Goal: Task Accomplishment & Management: Use online tool/utility

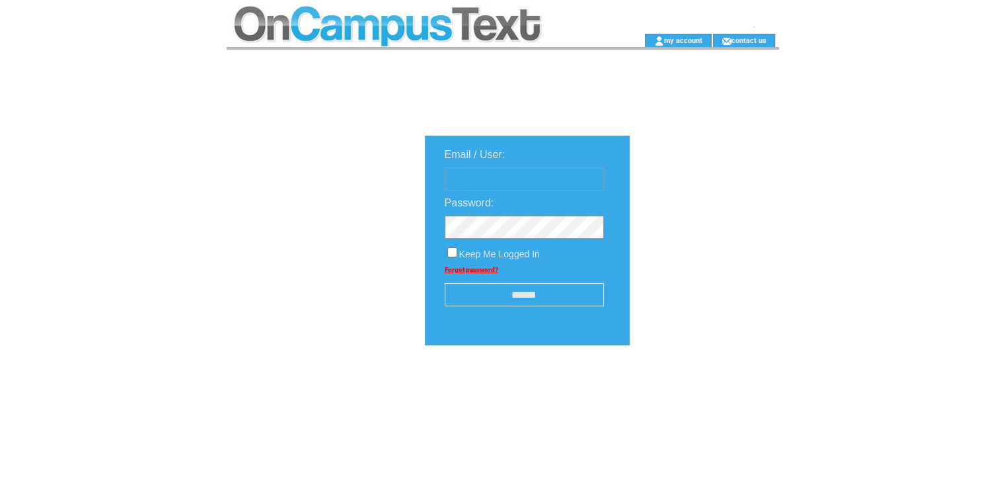
type input "**********"
click at [490, 297] on input "******" at bounding box center [524, 294] width 159 height 23
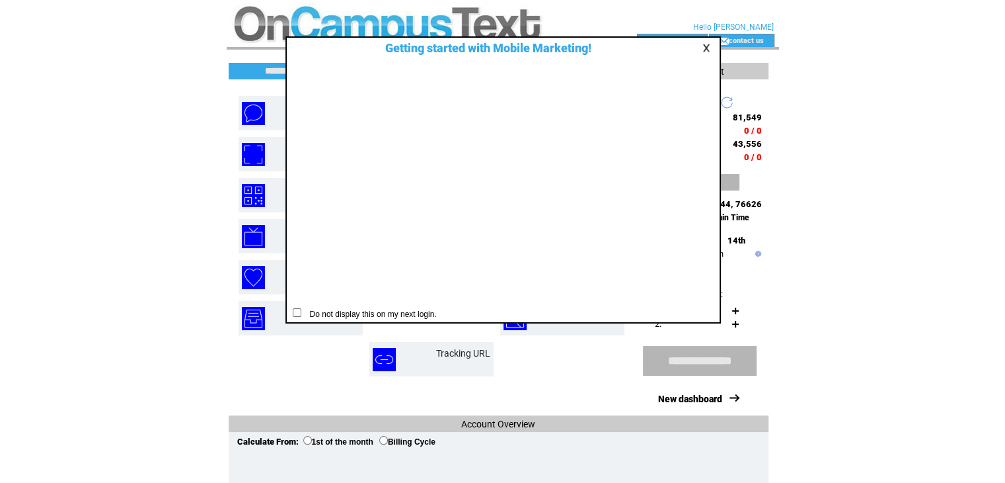
click at [703, 46] on link at bounding box center [709, 48] width 12 height 9
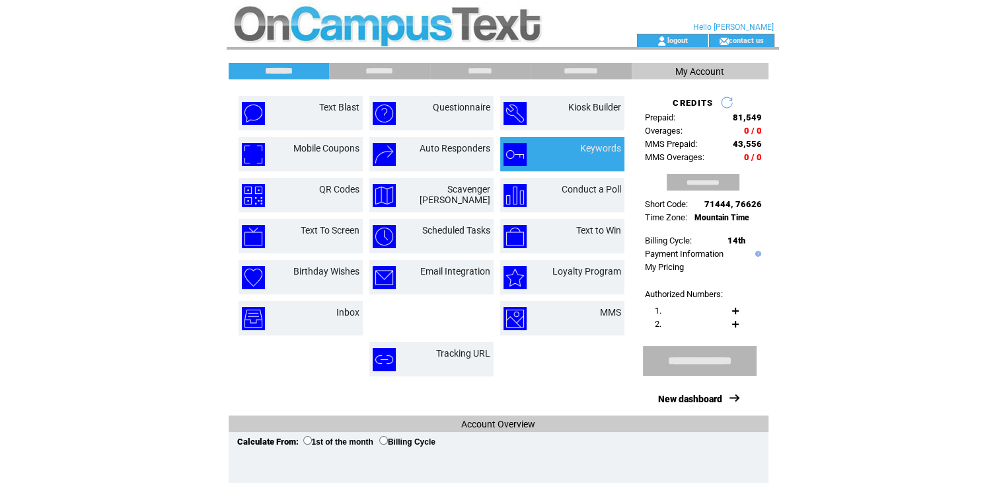
click at [546, 154] on td at bounding box center [527, 154] width 46 height 23
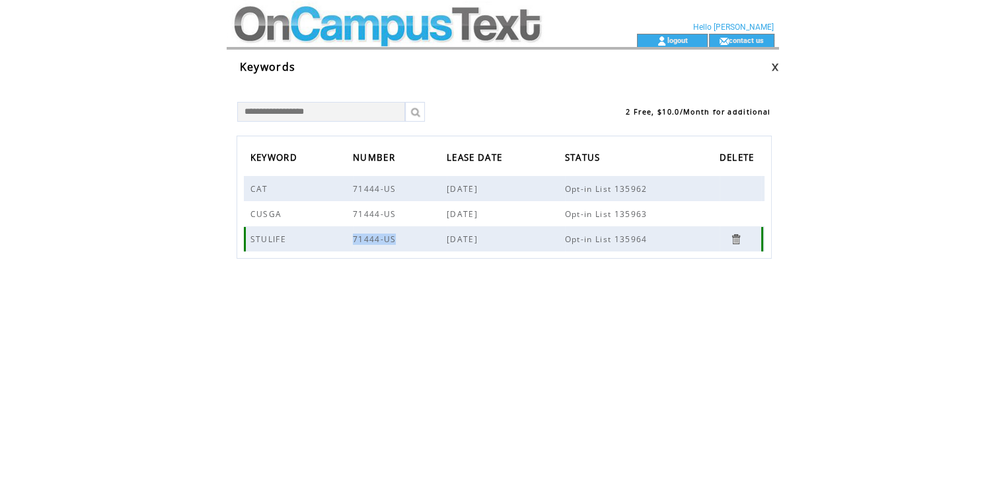
drag, startPoint x: 352, startPoint y: 237, endPoint x: 414, endPoint y: 239, distance: 62.2
click at [414, 239] on td "71444-US" at bounding box center [400, 238] width 94 height 25
drag, startPoint x: 249, startPoint y: 239, endPoint x: 283, endPoint y: 239, distance: 34.4
click at [283, 239] on tr "STULIFE 71444-US May 14, 2024 Opt-in List 135964" at bounding box center [504, 238] width 521 height 25
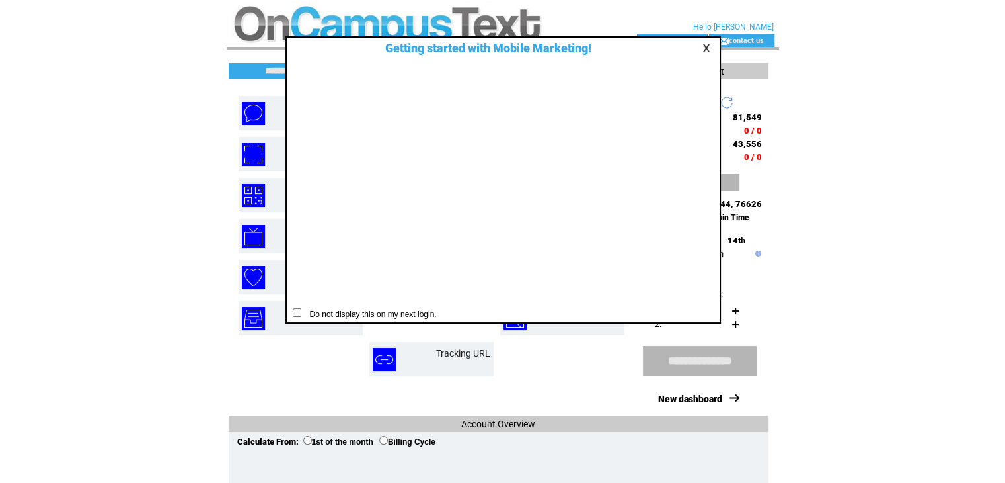
click at [703, 50] on link at bounding box center [709, 48] width 12 height 9
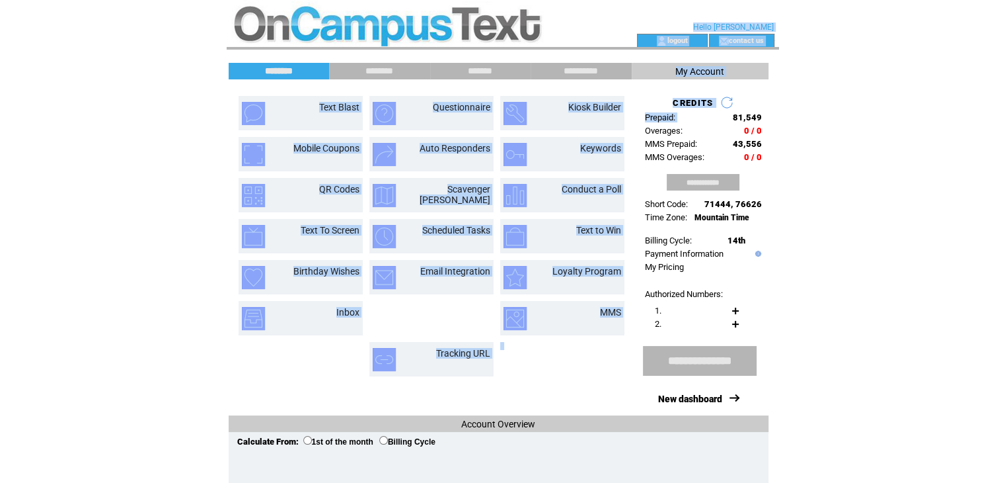
drag, startPoint x: 727, startPoint y: 118, endPoint x: 785, endPoint y: 126, distance: 58.7
click at [785, 126] on html "**********" at bounding box center [502, 241] width 1005 height 483
click at [768, 141] on div "**********" at bounding box center [503, 327] width 549 height 529
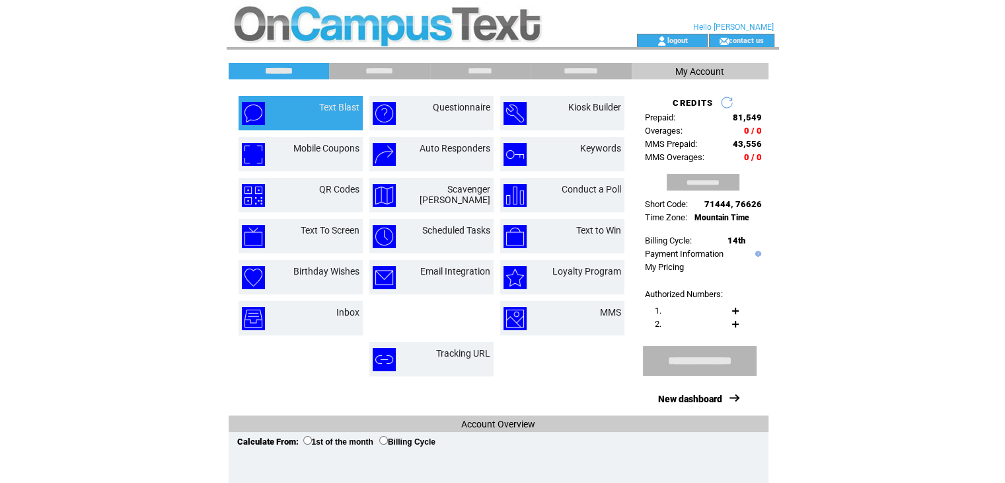
click at [268, 122] on td at bounding box center [265, 113] width 46 height 23
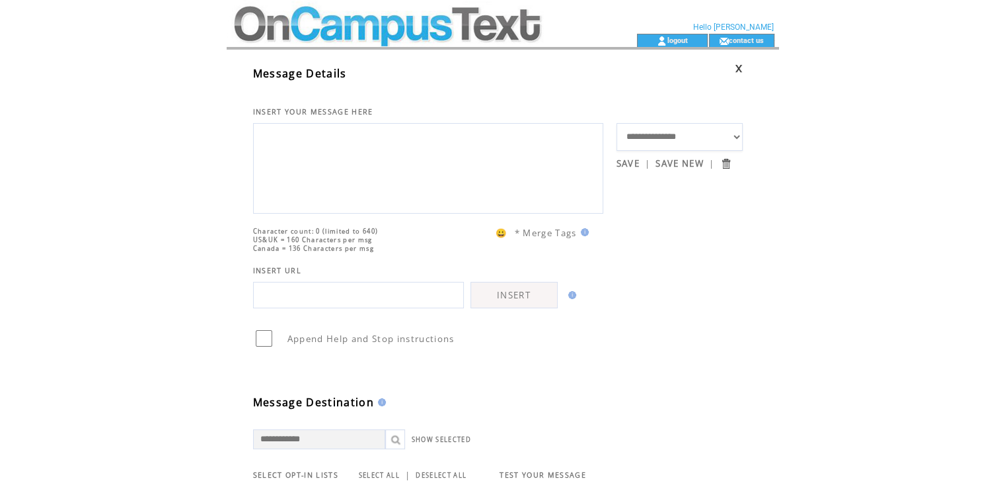
click at [375, 185] on textarea at bounding box center [428, 166] width 336 height 79
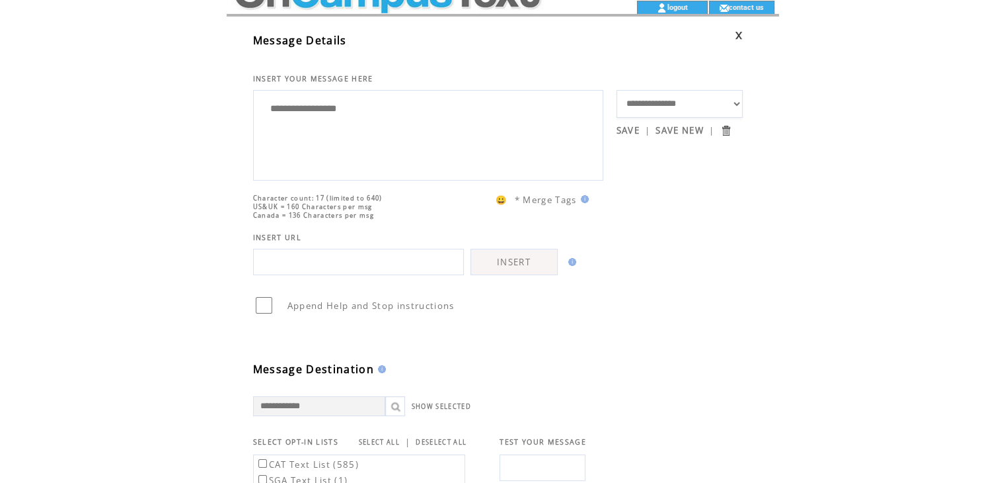
scroll to position [34, 0]
type textarea "**********"
drag, startPoint x: 368, startPoint y: 217, endPoint x: 383, endPoint y: 217, distance: 15.9
click at [431, 214] on div "Character count: 17 (limited to 640) US&UK = 160 Characters per msg Canada = 13…" at bounding box center [370, 206] width 235 height 26
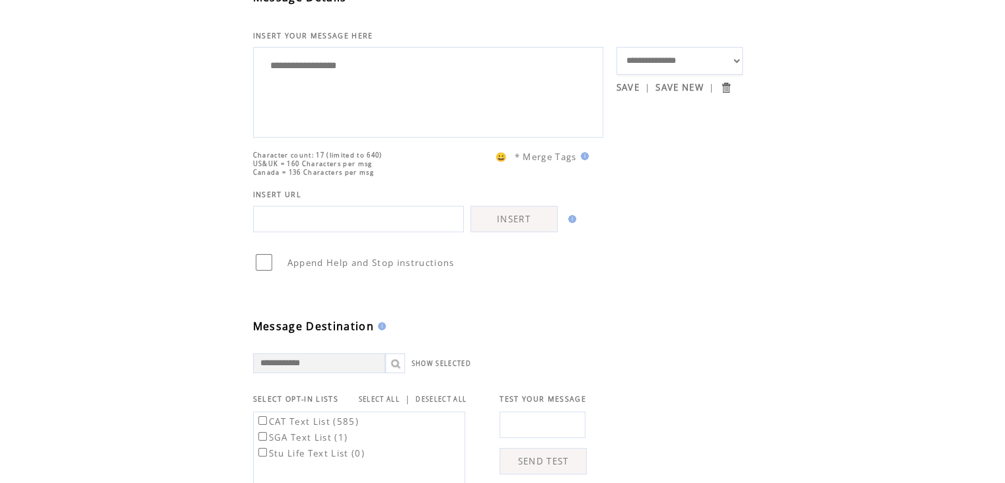
scroll to position [77, 0]
click at [295, 231] on input "text" at bounding box center [358, 218] width 211 height 26
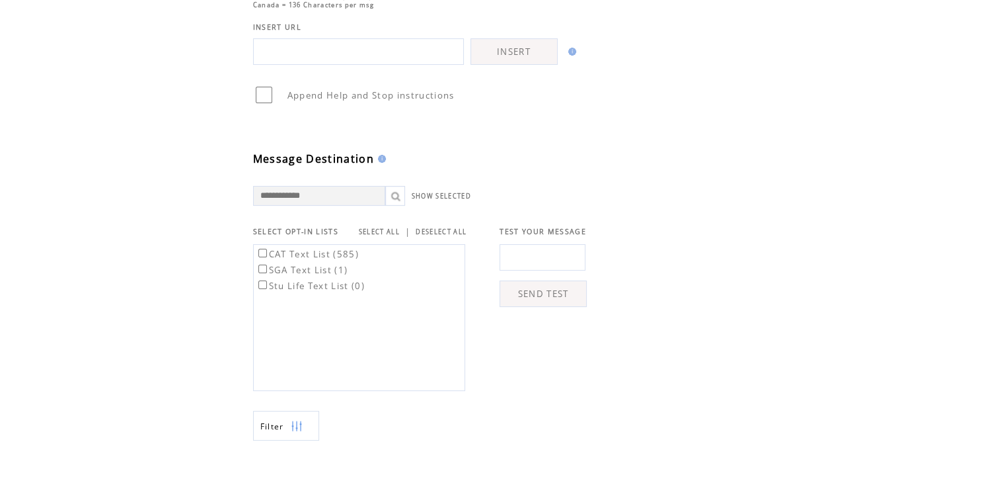
scroll to position [245, 0]
click at [365, 290] on label "Stu Life Text List (0)" at bounding box center [310, 284] width 109 height 12
click at [407, 294] on div "CAT Text List (585) SGA Text List (1) Stu Life Text List (0)" at bounding box center [359, 316] width 212 height 147
drag, startPoint x: 342, startPoint y: 268, endPoint x: 365, endPoint y: 270, distance: 22.6
click at [365, 259] on td "CAT Text List (585)" at bounding box center [310, 252] width 110 height 15
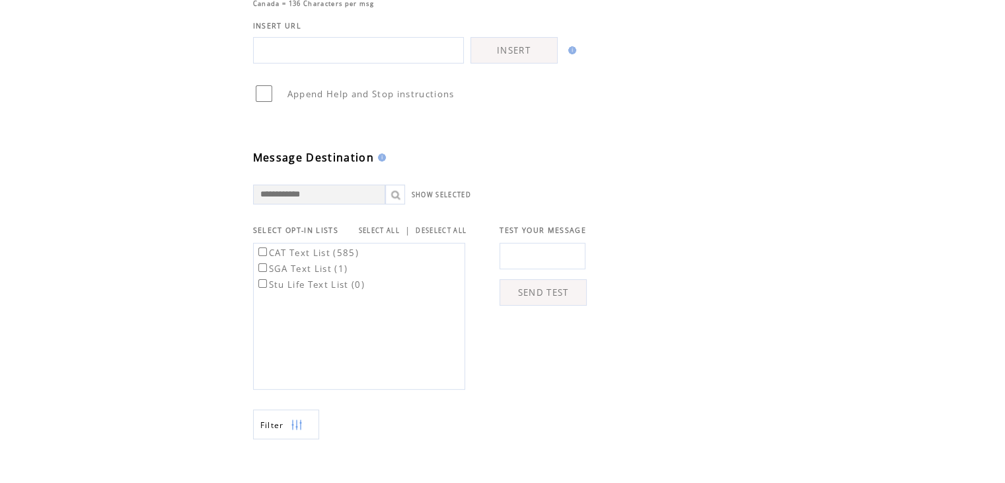
click at [366, 311] on div "CAT Text List (585) SGA Text List (1) Stu Life Text List (0)" at bounding box center [359, 316] width 212 height 147
click at [526, 267] on input "text" at bounding box center [543, 256] width 86 height 26
type input "**********"
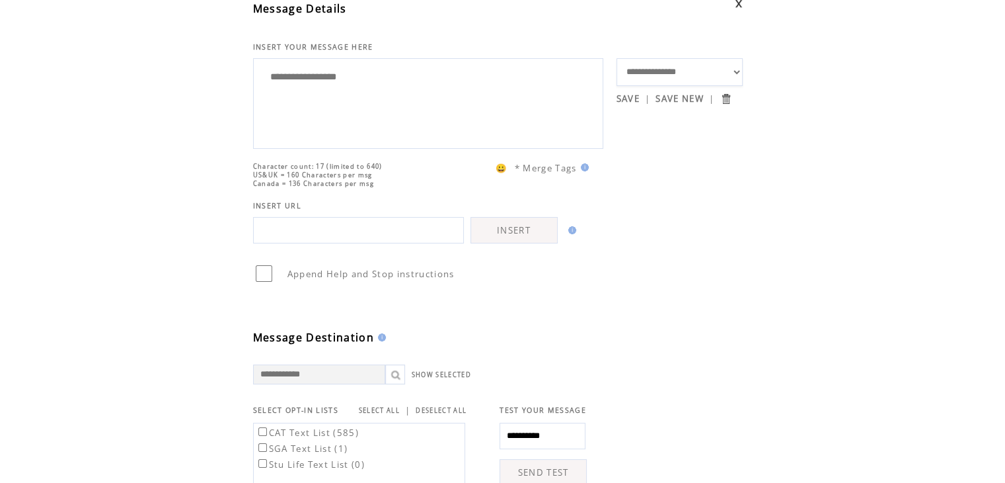
scroll to position [0, 0]
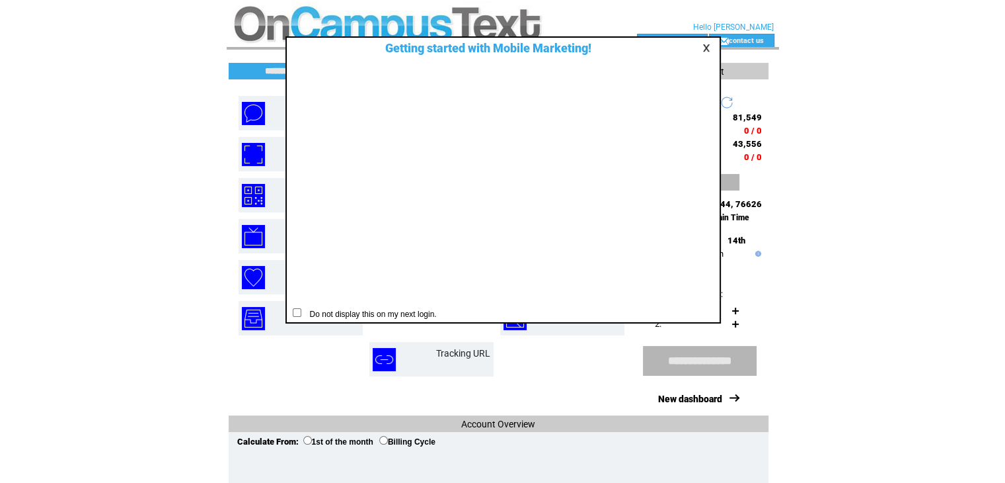
click at [707, 51] on link at bounding box center [709, 48] width 12 height 9
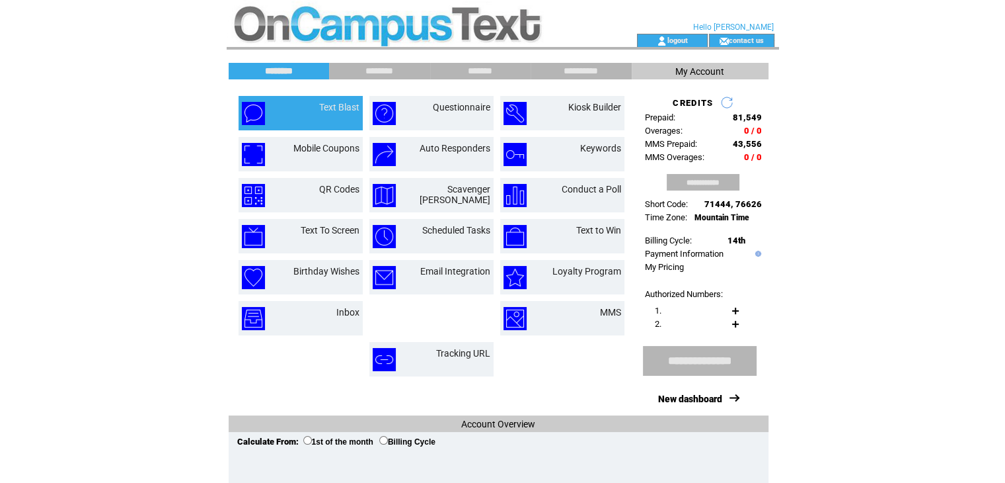
click at [267, 116] on td at bounding box center [265, 113] width 46 height 23
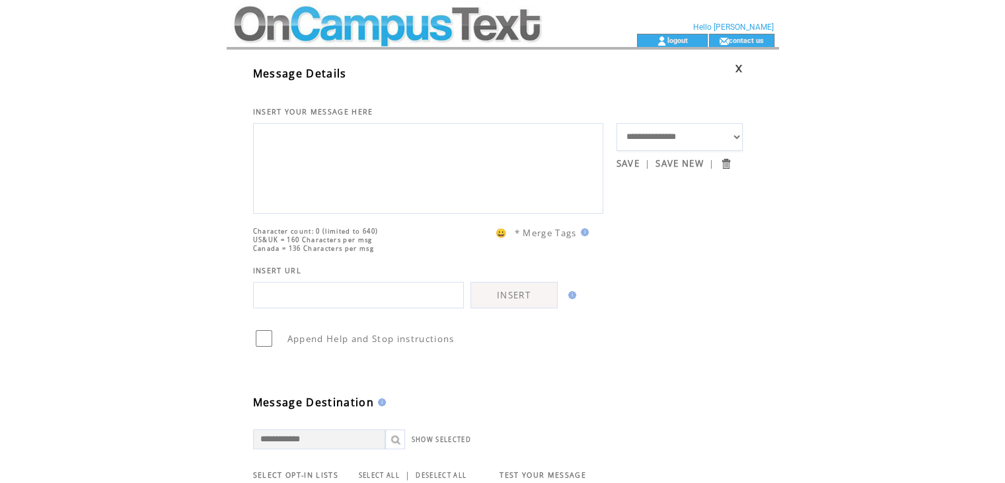
click at [293, 141] on textarea at bounding box center [428, 166] width 336 height 79
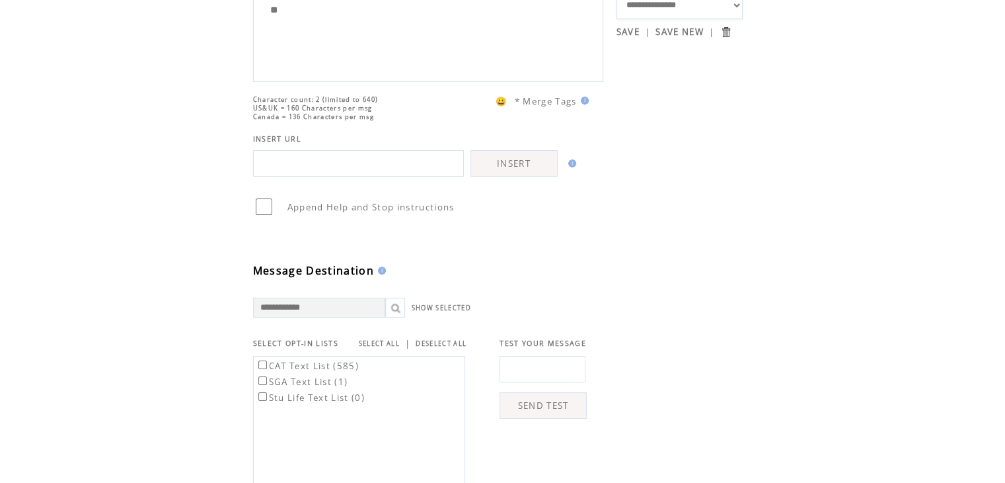
scroll to position [143, 0]
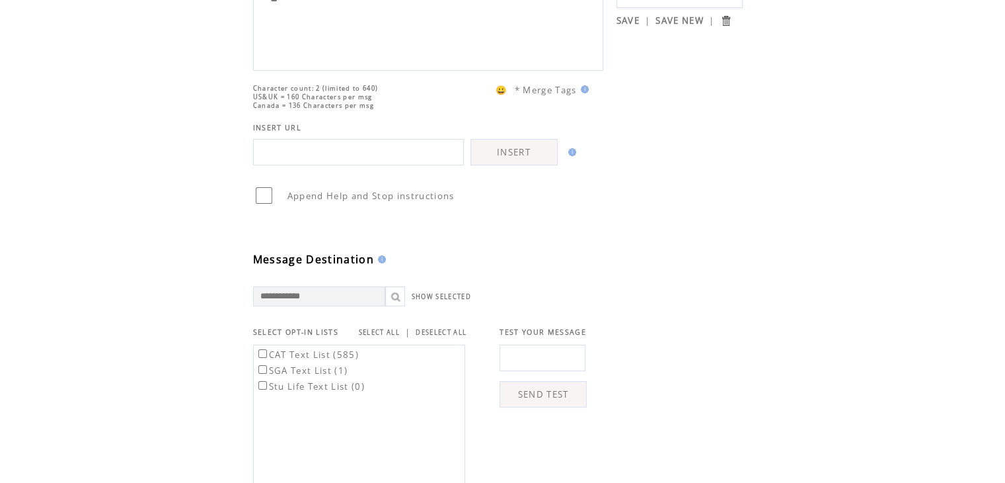
type textarea "**"
click at [516, 371] on input "text" at bounding box center [543, 357] width 86 height 26
type input "**********"
click at [656, 387] on td at bounding box center [653, 414] width 132 height 153
click at [549, 407] on link "SEND TEST" at bounding box center [543, 394] width 87 height 26
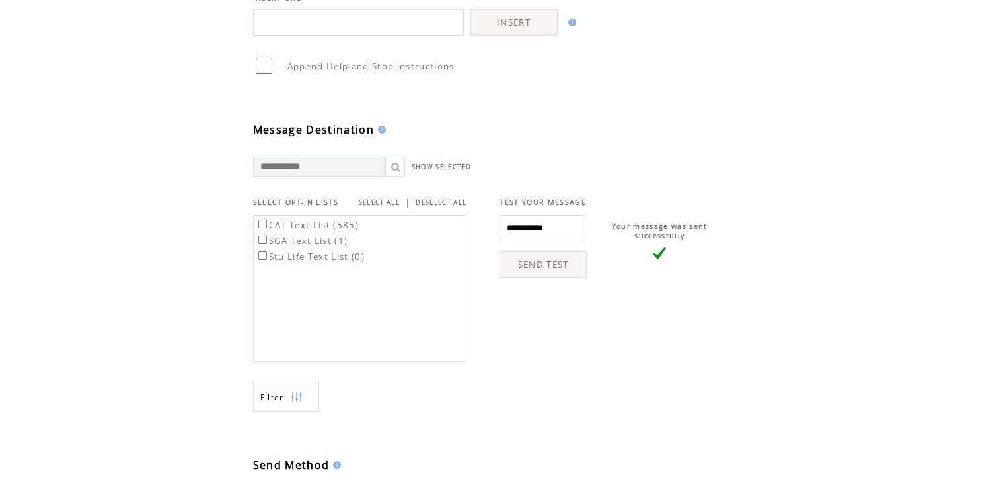
scroll to position [301, 0]
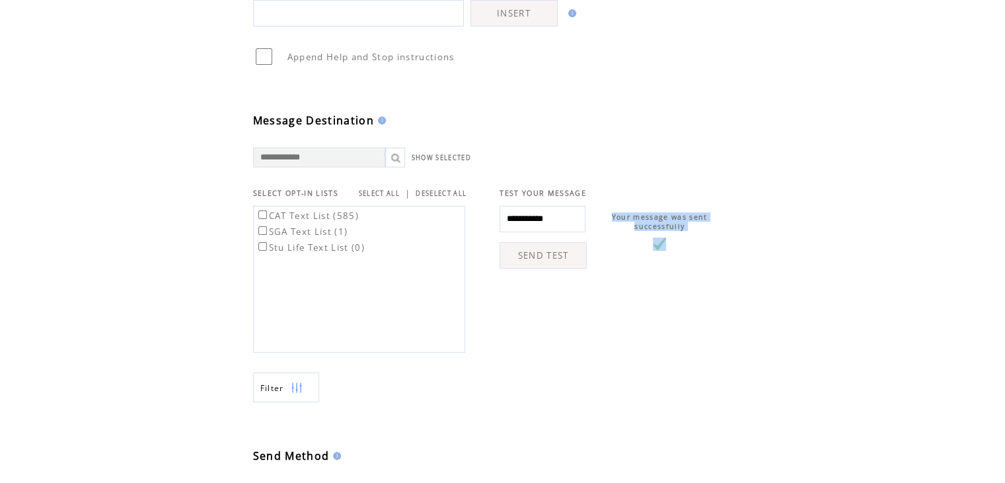
drag, startPoint x: 608, startPoint y: 213, endPoint x: 717, endPoint y: 240, distance: 112.4
click at [717, 240] on tbody "Your message was sent successfully" at bounding box center [659, 231] width 119 height 38
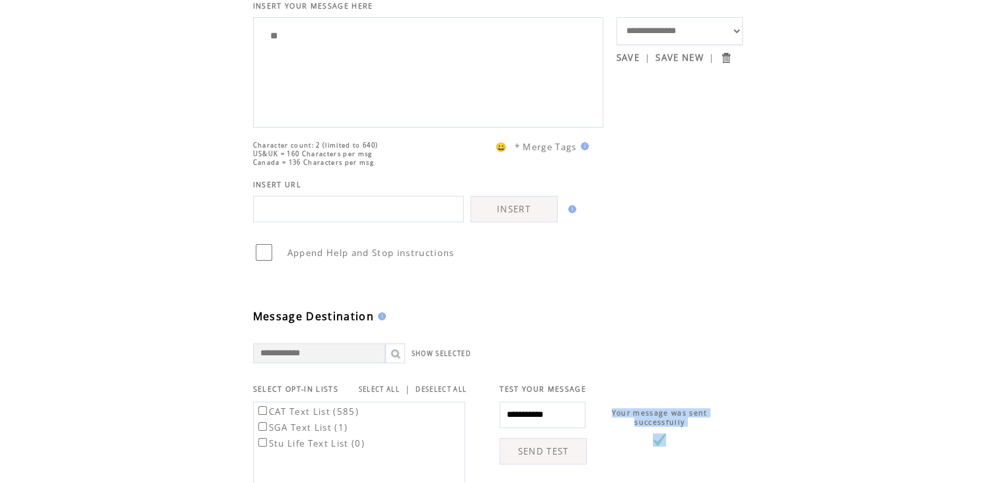
scroll to position [97, 0]
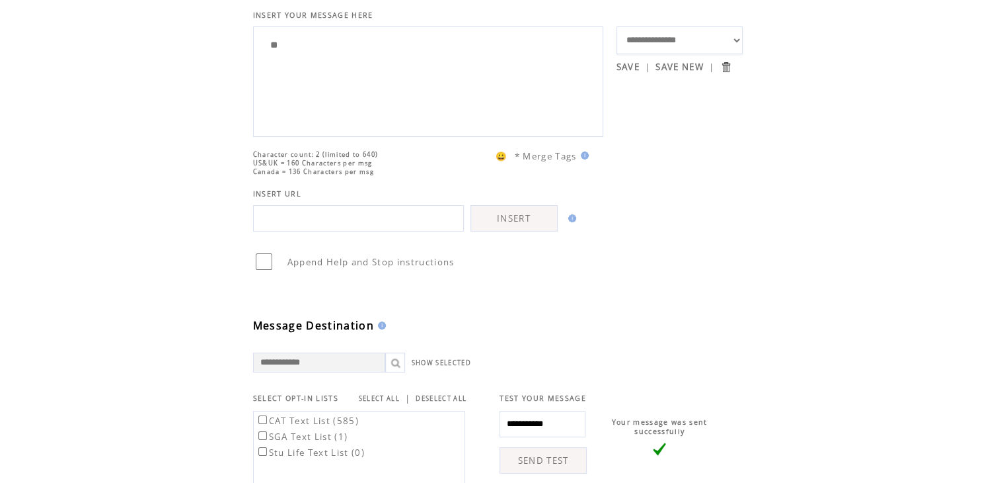
click at [116, 183] on html "**********" at bounding box center [502, 144] width 1005 height 483
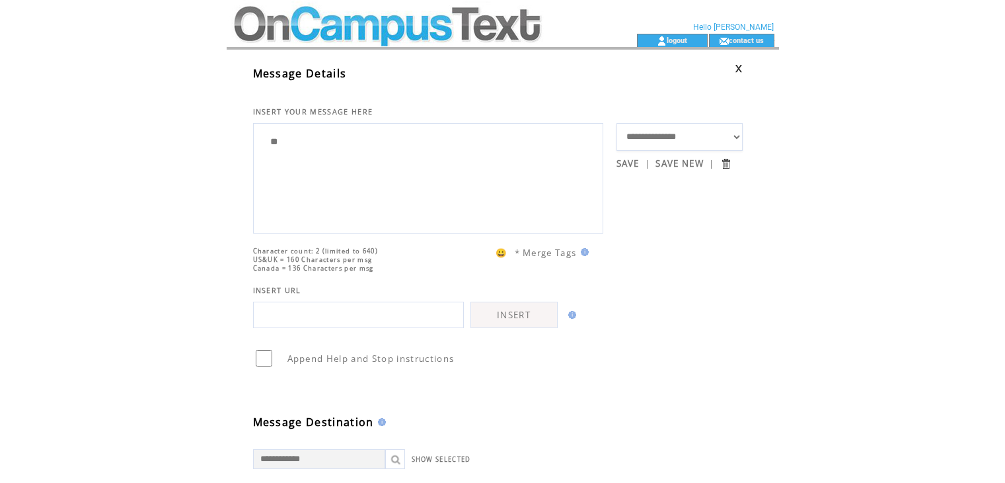
scroll to position [143, 0]
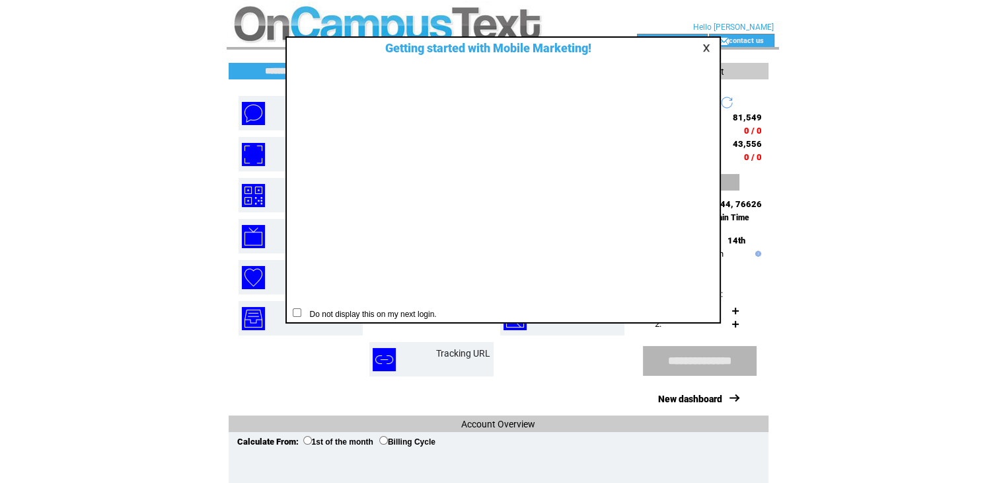
click at [712, 50] on link at bounding box center [709, 48] width 12 height 9
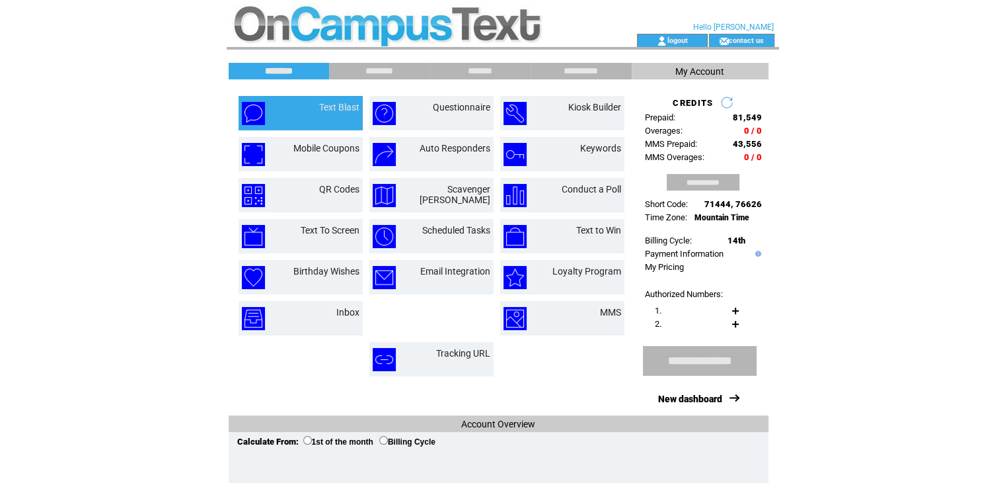
click at [259, 108] on img at bounding box center [253, 113] width 23 height 23
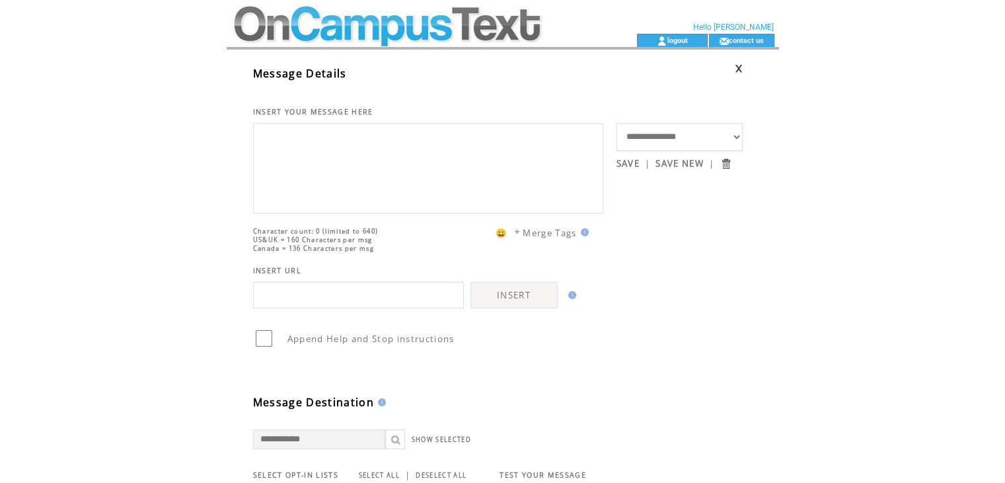
click at [692, 130] on select "**********" at bounding box center [680, 137] width 127 height 28
click at [679, 278] on table "**********" at bounding box center [498, 418] width 490 height 724
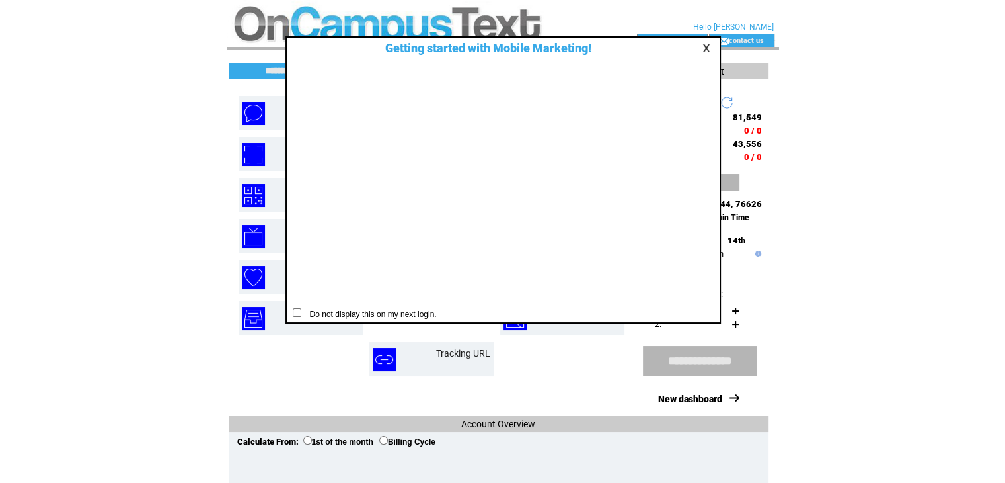
click at [711, 44] on link at bounding box center [709, 48] width 12 height 9
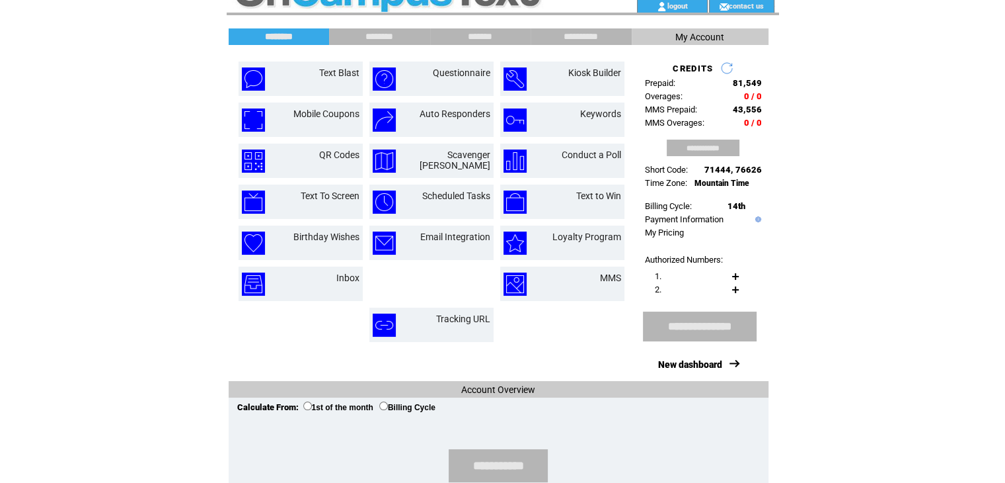
scroll to position [34, 0]
click at [288, 76] on td "Text Blast" at bounding box center [323, 78] width 71 height 23
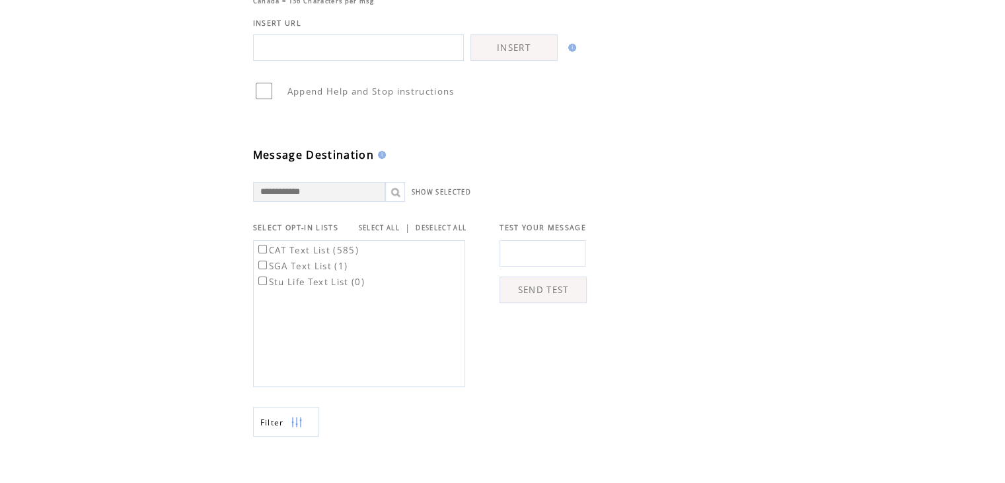
scroll to position [259, 0]
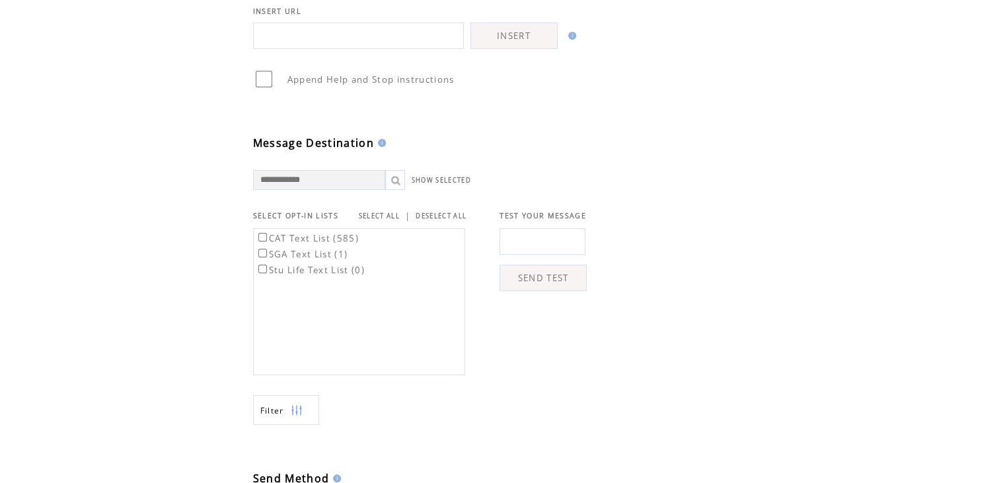
click at [395, 190] on link at bounding box center [395, 180] width 20 height 20
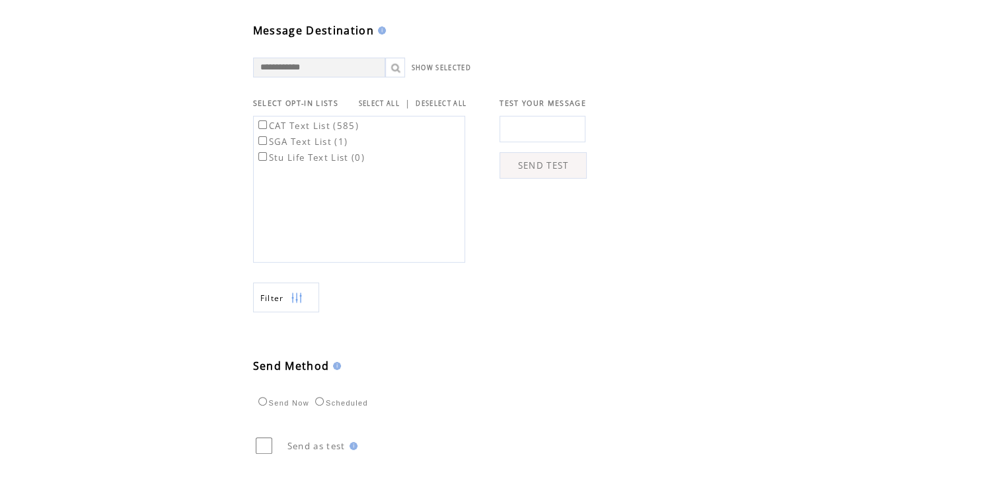
scroll to position [390, 0]
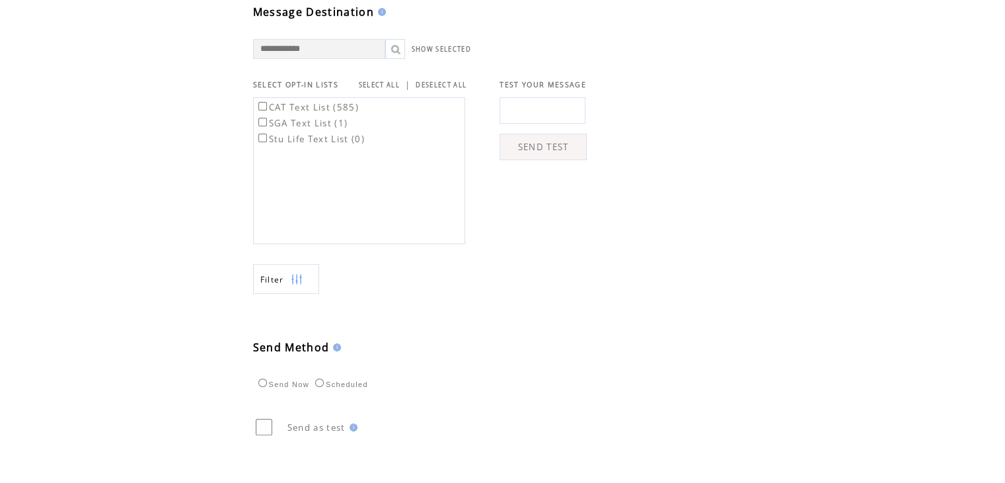
click at [288, 294] on td at bounding box center [287, 279] width 7 height 30
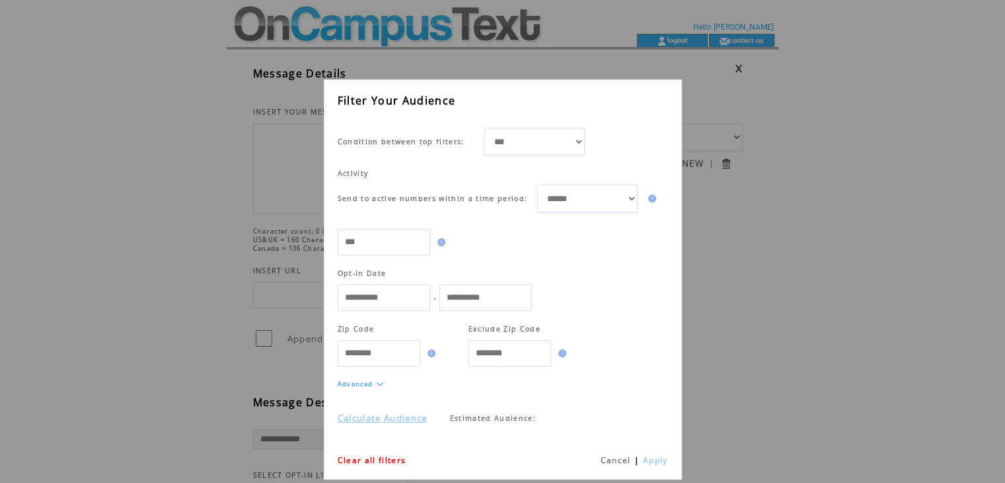
click at [618, 459] on link "Cancel" at bounding box center [615, 459] width 30 height 11
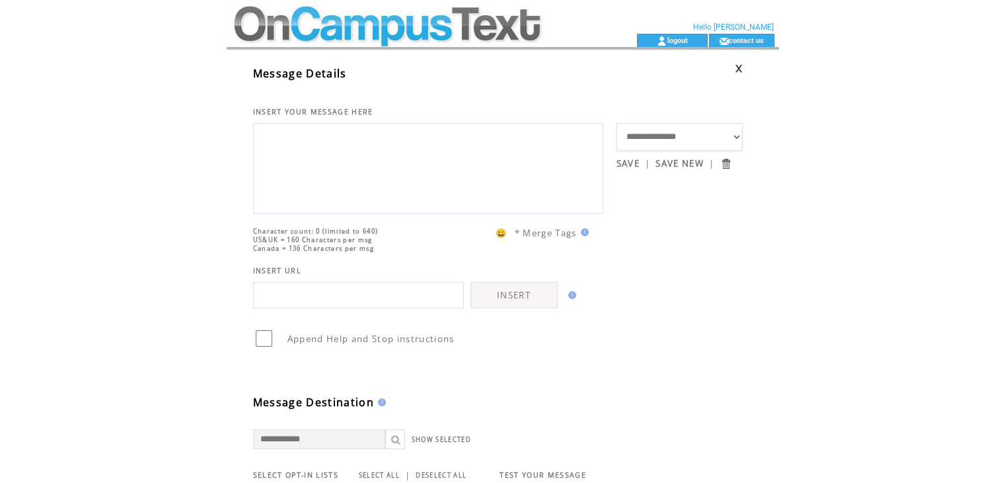
click at [444, 153] on textarea at bounding box center [428, 166] width 336 height 79
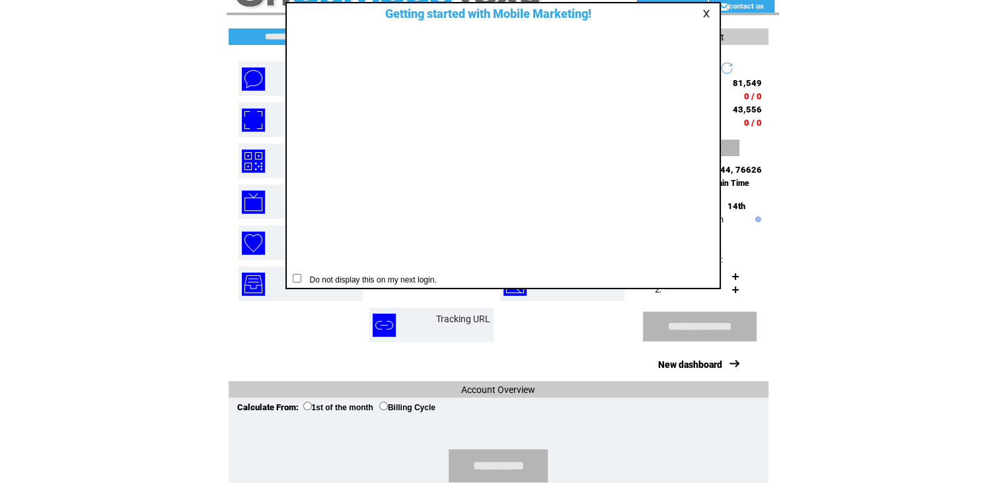
click at [696, 9] on div at bounding box center [695, 13] width 43 height 13
click at [706, 19] on td at bounding box center [695, 14] width 43 height 14
click at [703, 9] on link at bounding box center [709, 13] width 12 height 9
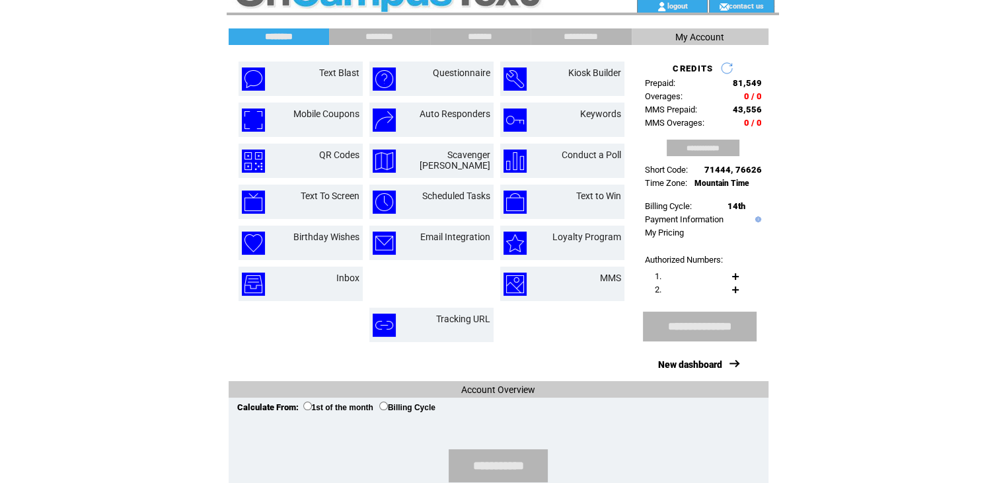
click at [703, 7] on td "logout" at bounding box center [672, 5] width 71 height 13
click at [584, 191] on link "Text to Win" at bounding box center [598, 195] width 45 height 11
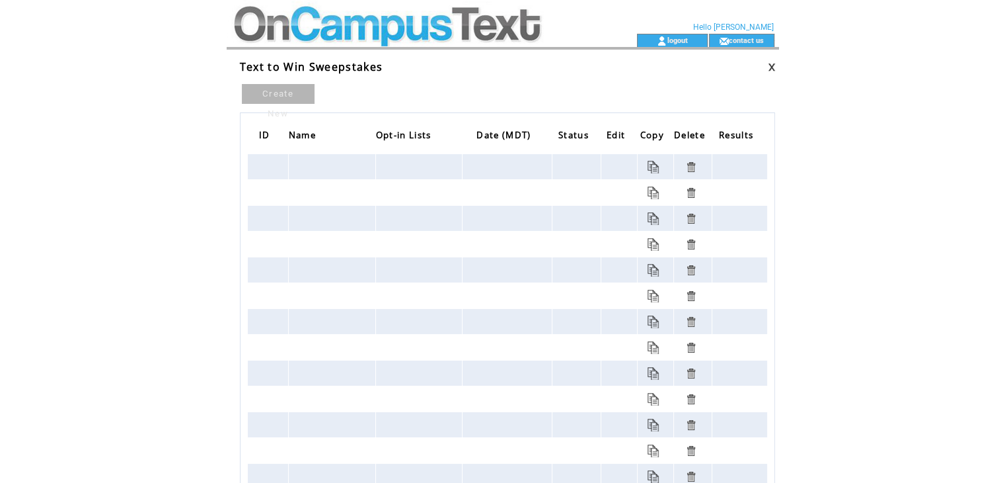
click at [313, 167] on td at bounding box center [332, 166] width 87 height 25
click at [404, 173] on td at bounding box center [419, 166] width 86 height 25
click at [282, 91] on link "Create New" at bounding box center [278, 94] width 73 height 20
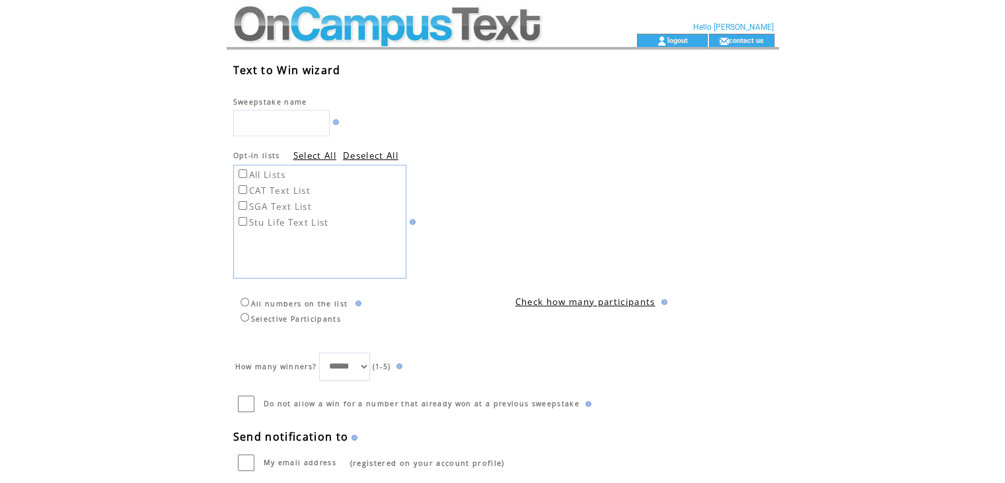
click at [246, 218] on label "Stu Life Text List" at bounding box center [282, 222] width 93 height 12
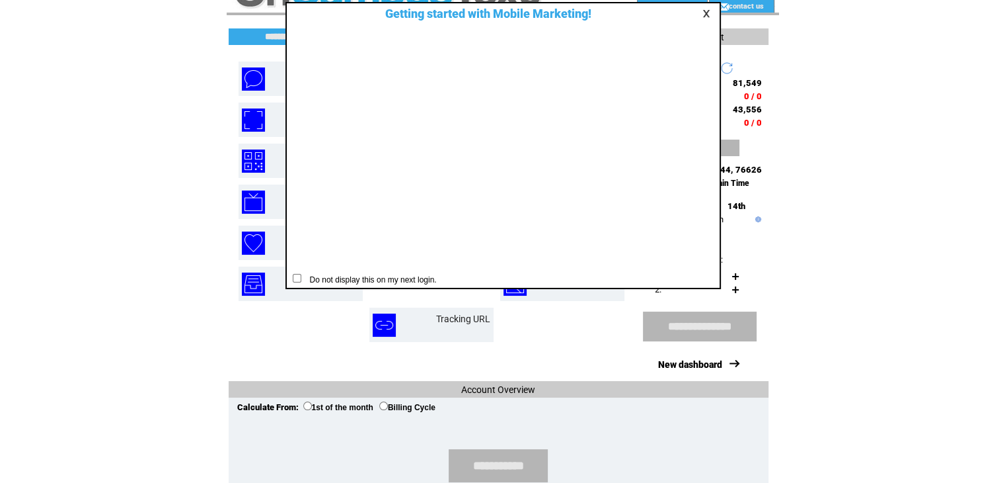
click at [704, 5] on div "Getting started with Mobile Marketing! Do not display this on my next login." at bounding box center [504, 145] width 436 height 287
click at [706, 9] on link at bounding box center [709, 13] width 12 height 9
